Goal: Information Seeking & Learning: Understand process/instructions

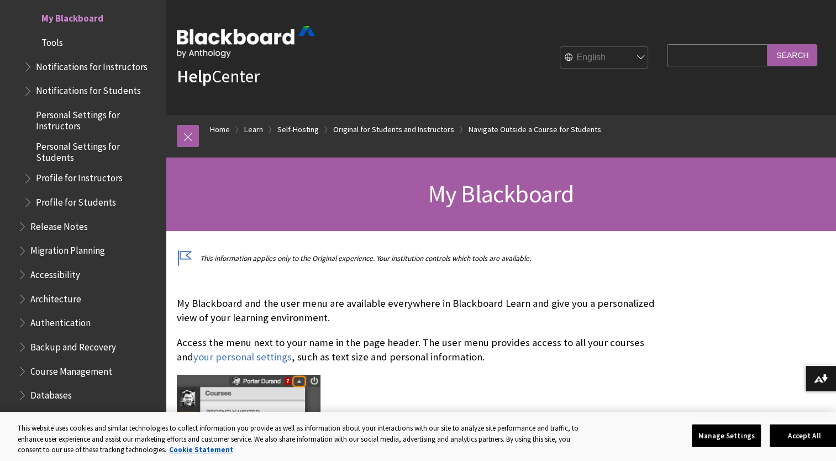
click at [634, 56] on select "English عربية Català Cymraeg Deutsch Español Suomi Français עברית Italiano 日本語 …" at bounding box center [604, 58] width 88 height 22
select select "/es-es/Learn/Student/Original/Getting_Started/Navigate_Outside_a_Course/My_Blac…"
click at [560, 47] on select "English عربية Català Cymraeg Deutsch Español Suomi Français עברית Italiano 日本語 …" at bounding box center [604, 58] width 88 height 22
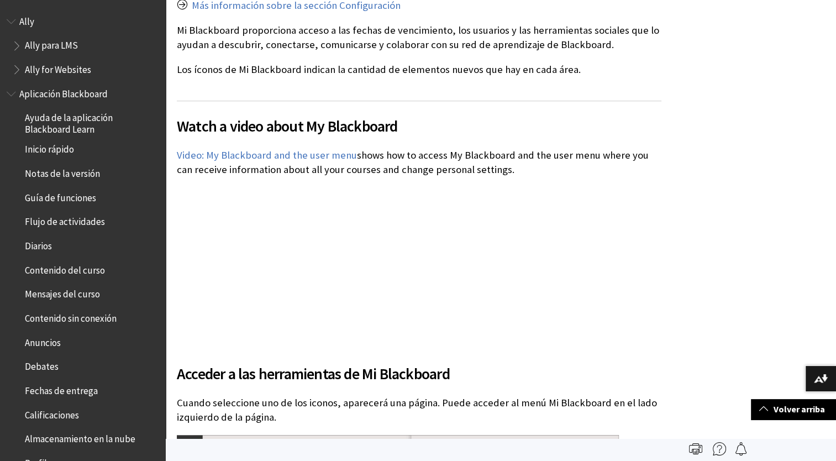
scroll to position [507, 0]
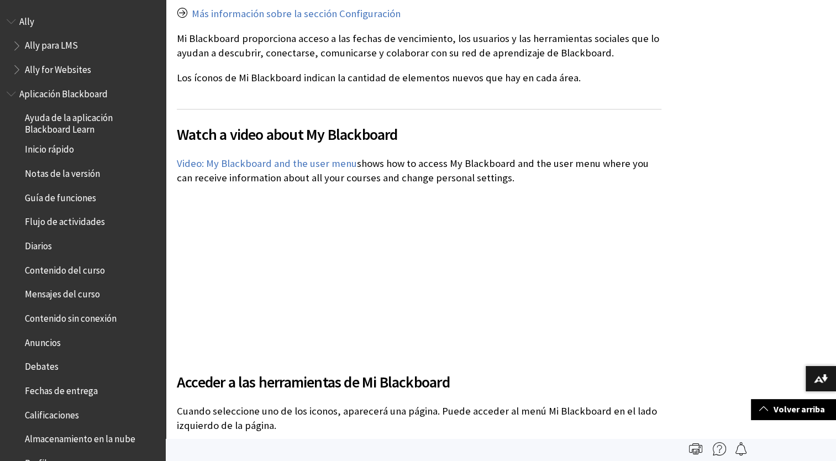
click at [464, 284] on div "Watch a video about My Blackboard The following narrated video provides a visua…" at bounding box center [419, 226] width 485 height 235
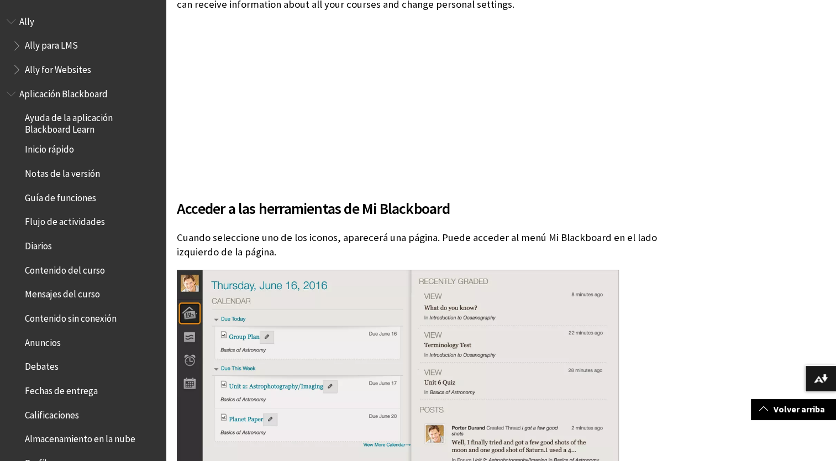
scroll to position [698, 0]
